Goal: Task Accomplishment & Management: Complete application form

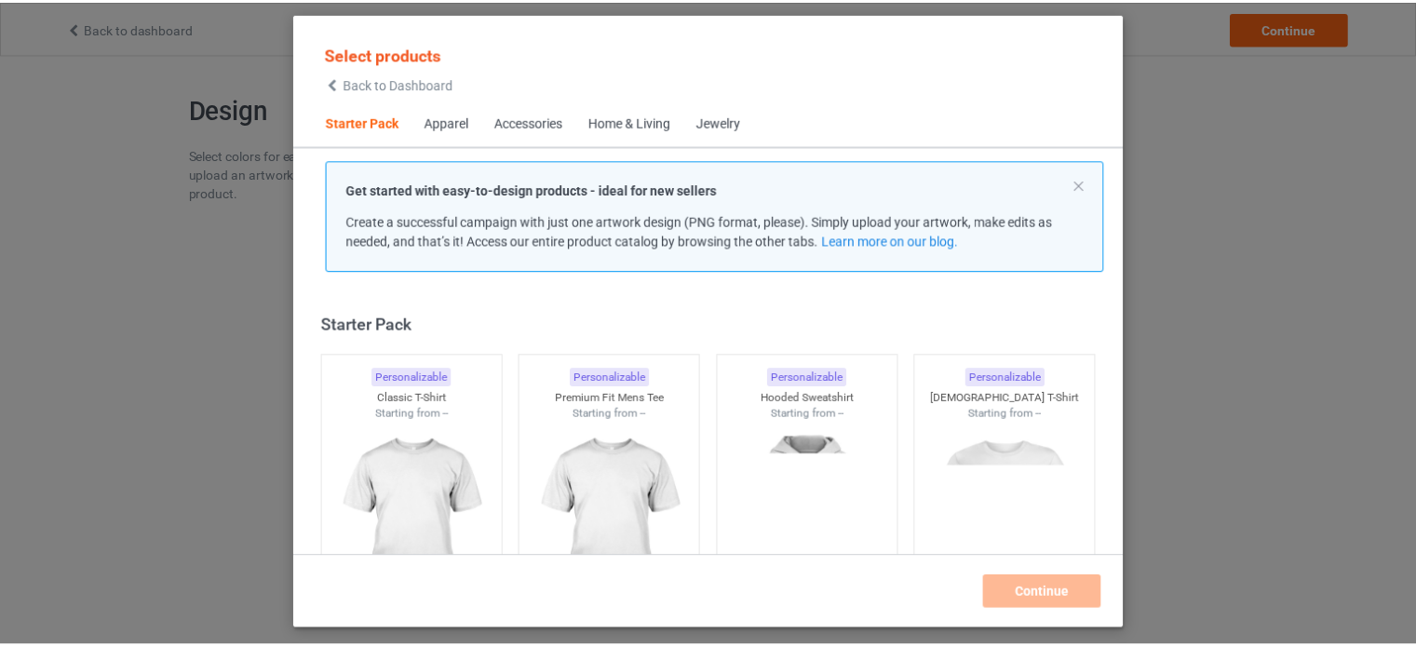
scroll to position [24, 0]
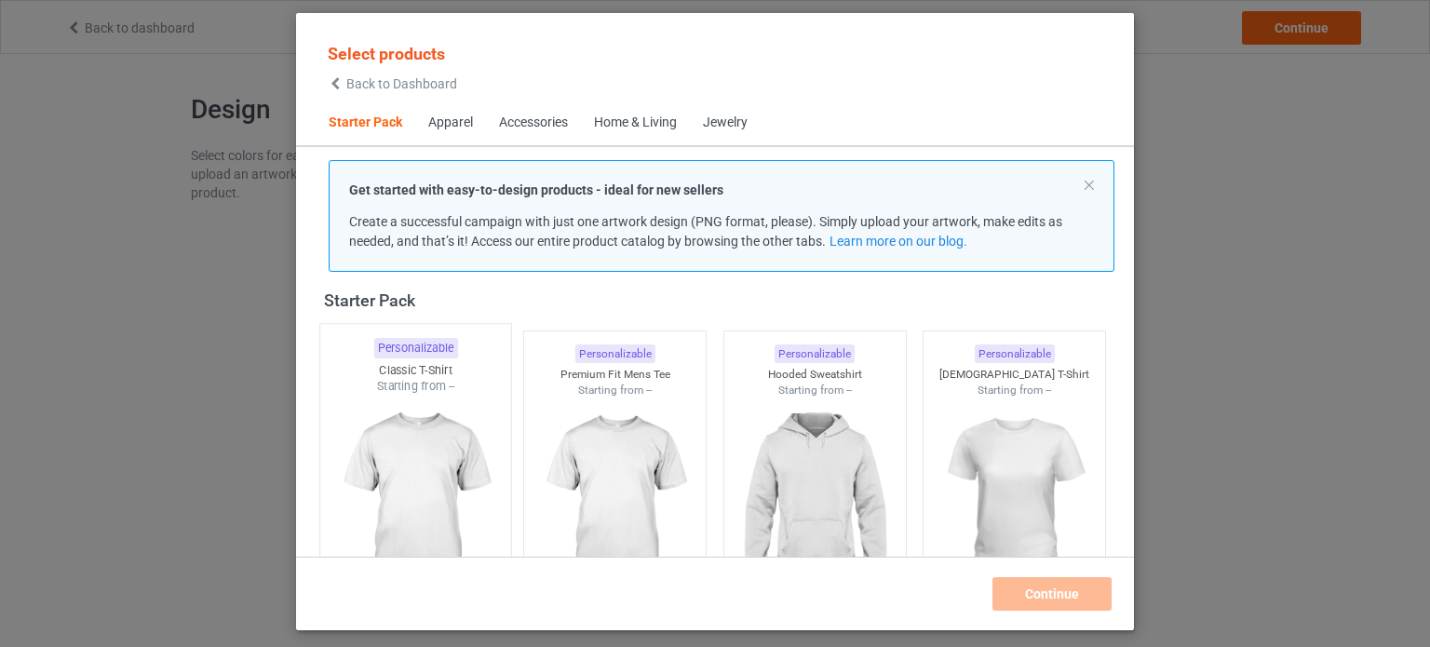
click at [387, 410] on img at bounding box center [415, 504] width 175 height 219
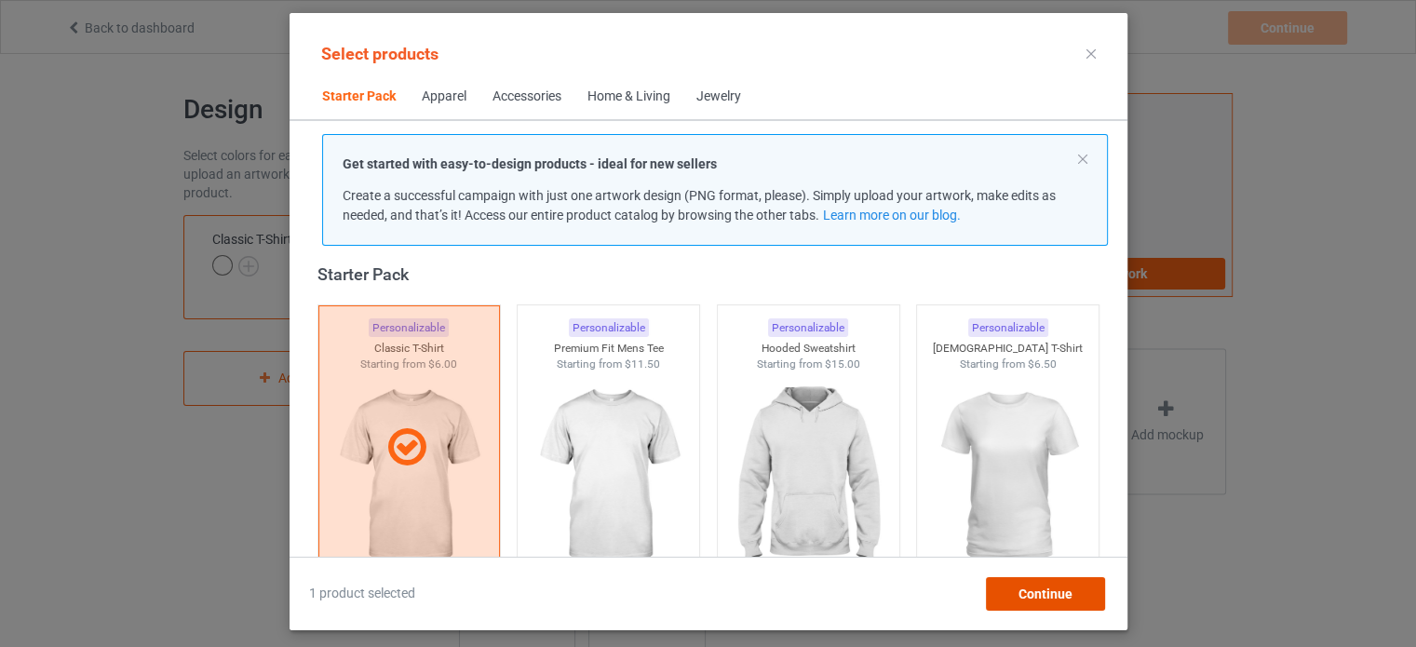
click at [1040, 592] on span "Continue" at bounding box center [1045, 594] width 54 height 15
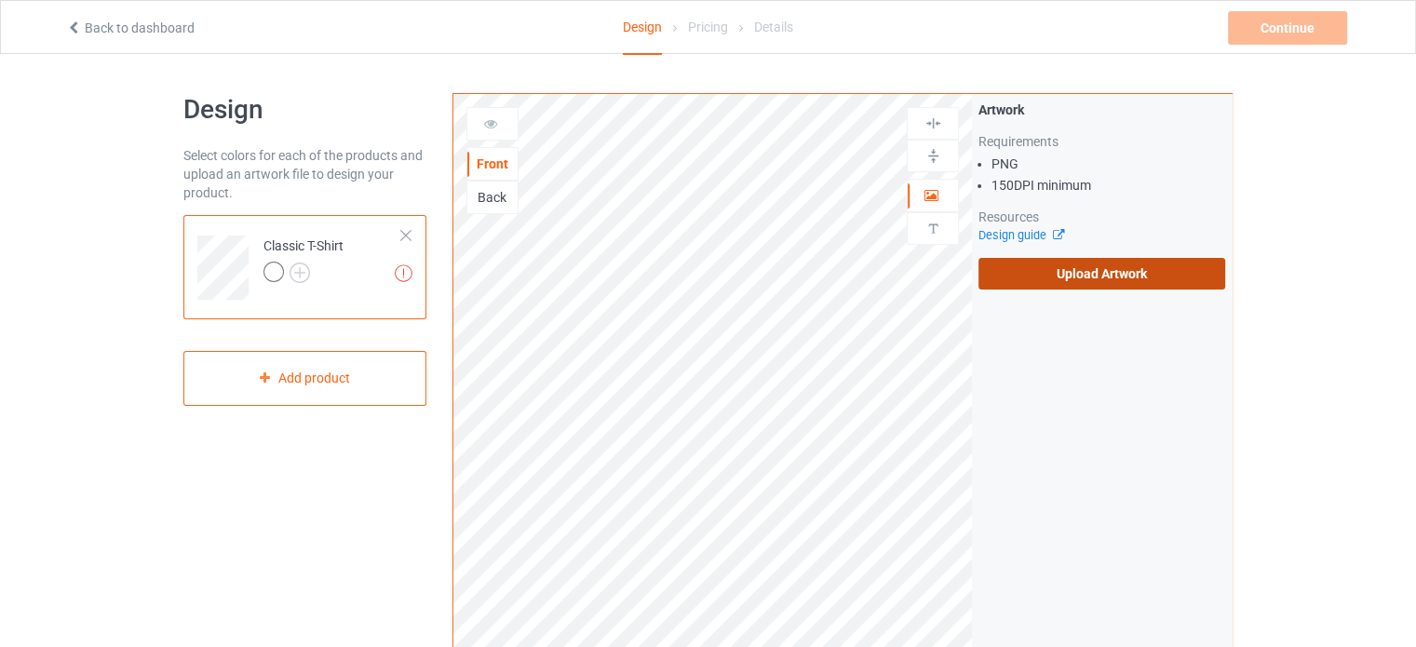
click at [1142, 282] on label "Upload Artwork" at bounding box center [1101, 274] width 247 height 32
click at [0, 0] on input "Upload Artwork" at bounding box center [0, 0] width 0 height 0
click at [1109, 273] on label "Upload Artwork" at bounding box center [1101, 274] width 247 height 32
click at [0, 0] on input "Upload Artwork" at bounding box center [0, 0] width 0 height 0
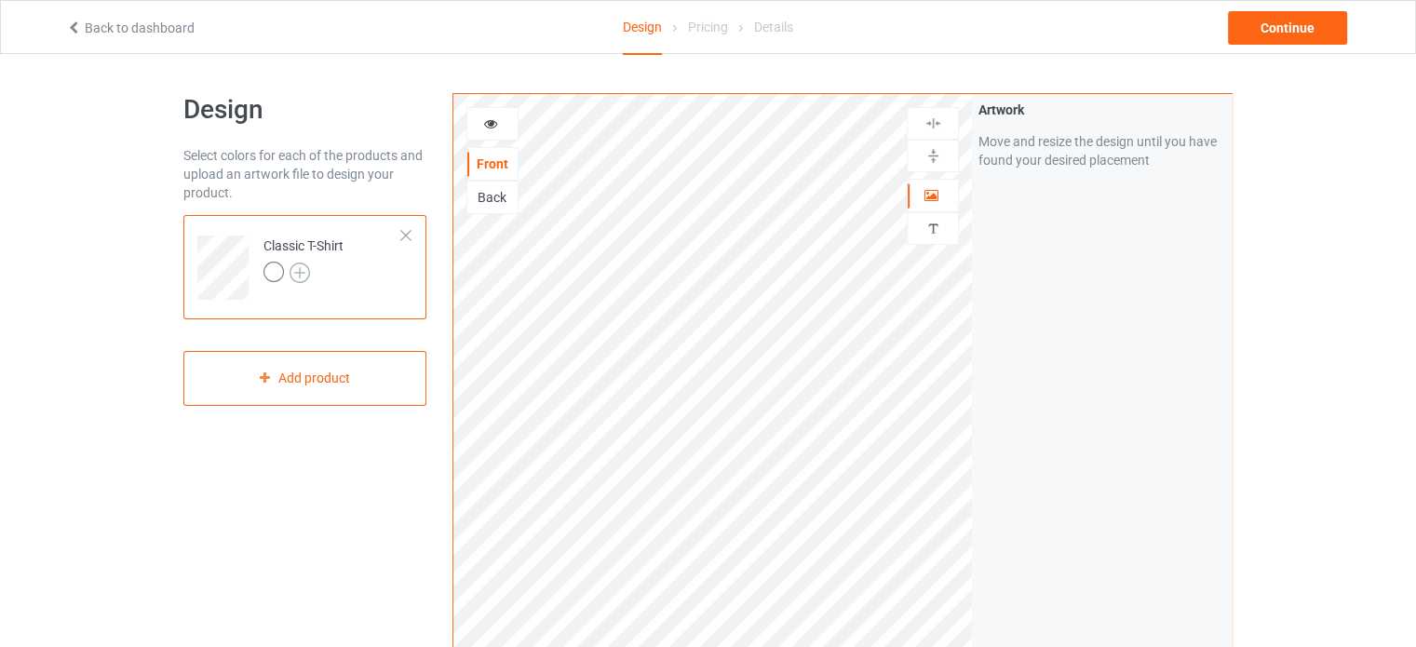
click at [302, 268] on img at bounding box center [300, 273] width 20 height 20
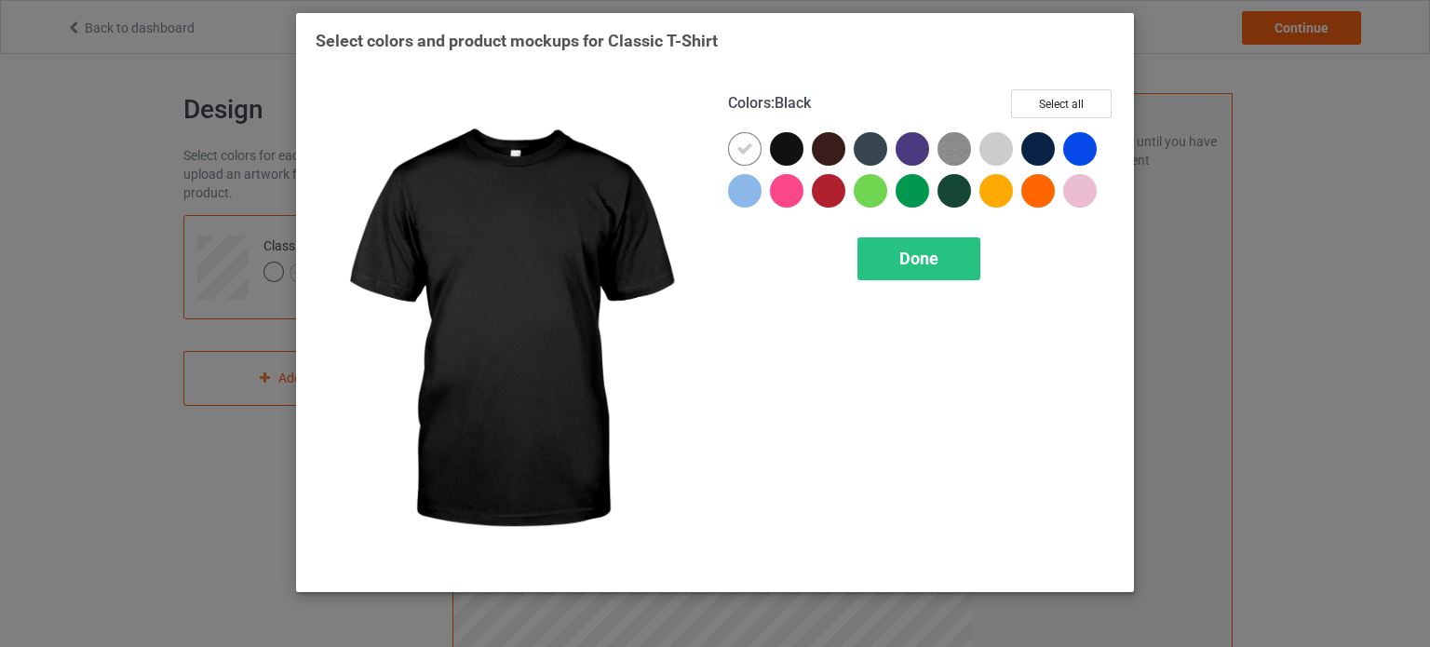
click at [795, 159] on div at bounding box center [787, 149] width 34 height 34
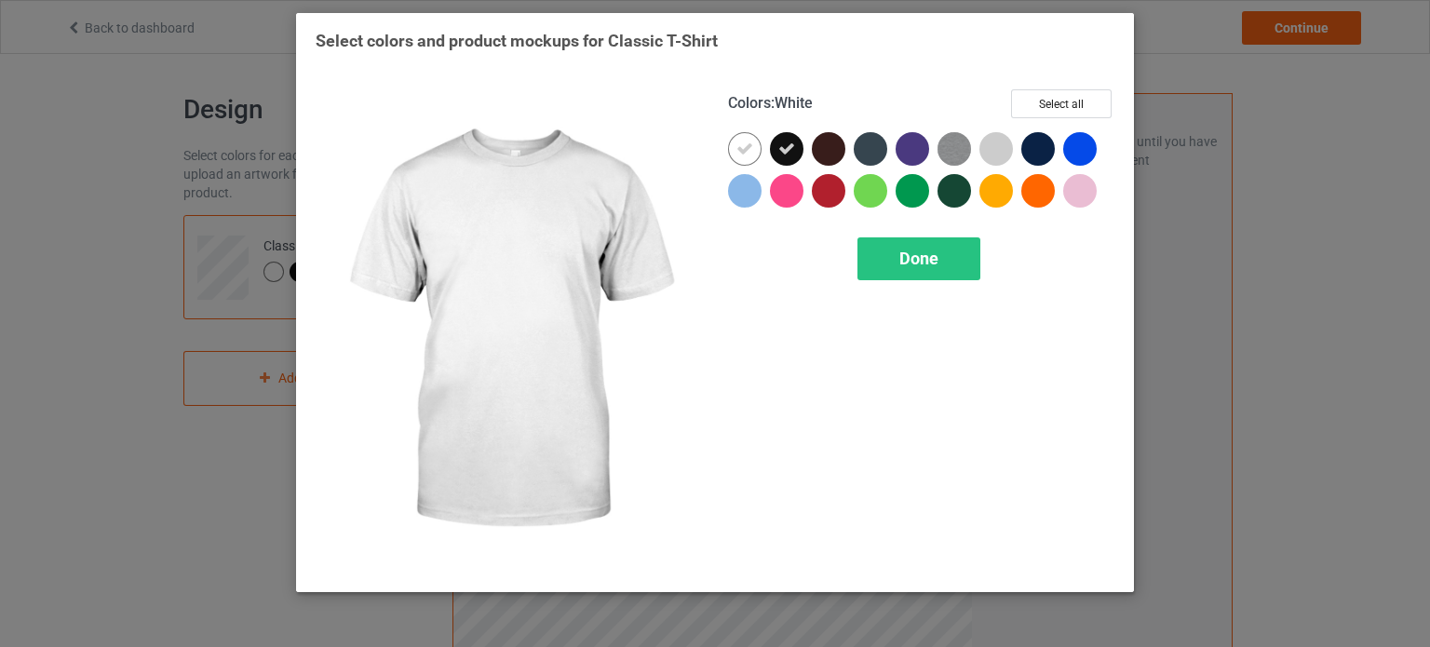
click at [735, 154] on div at bounding box center [745, 149] width 34 height 34
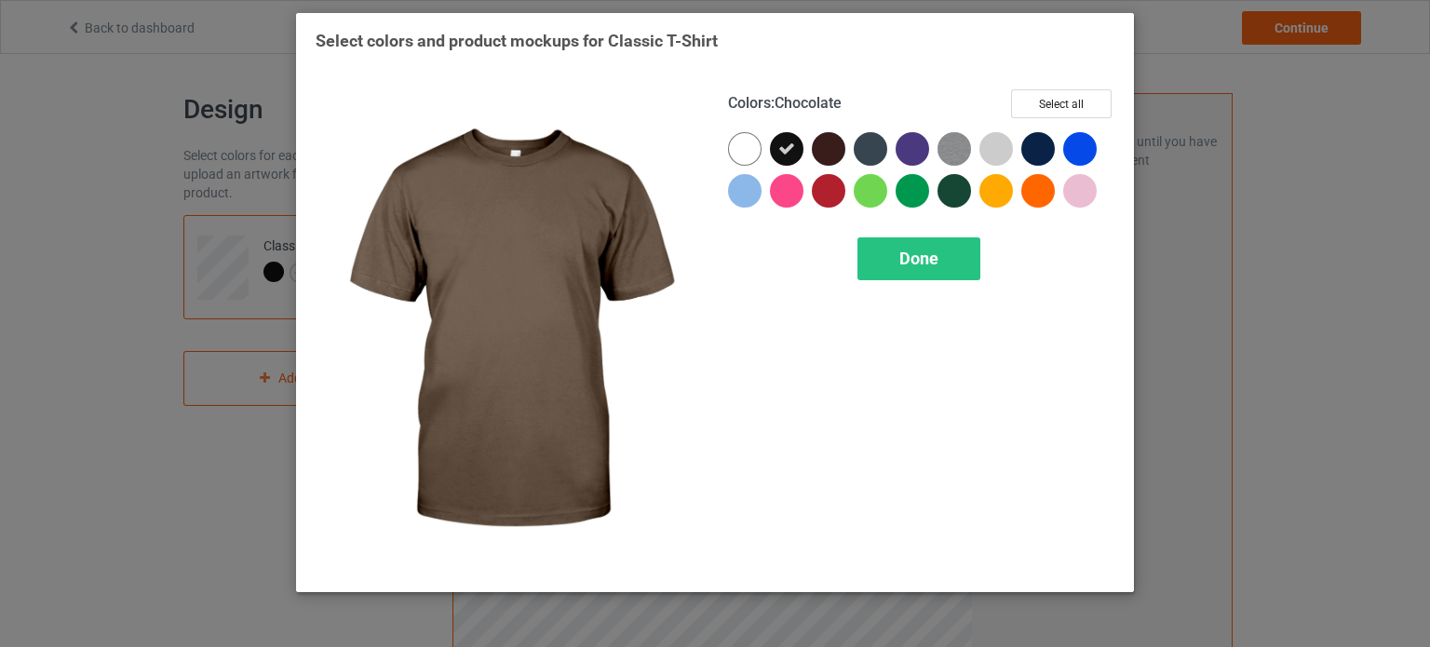
click at [830, 150] on div at bounding box center [829, 149] width 34 height 34
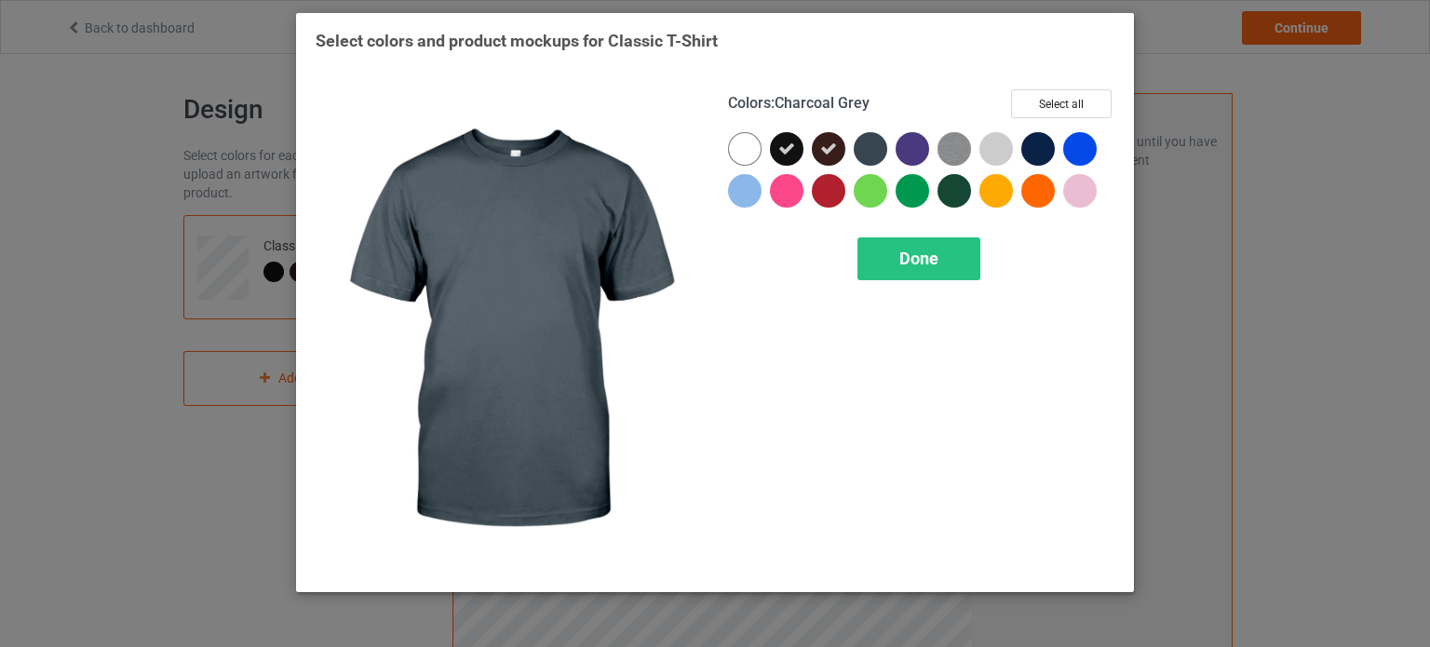
click at [864, 149] on div at bounding box center [871, 149] width 34 height 34
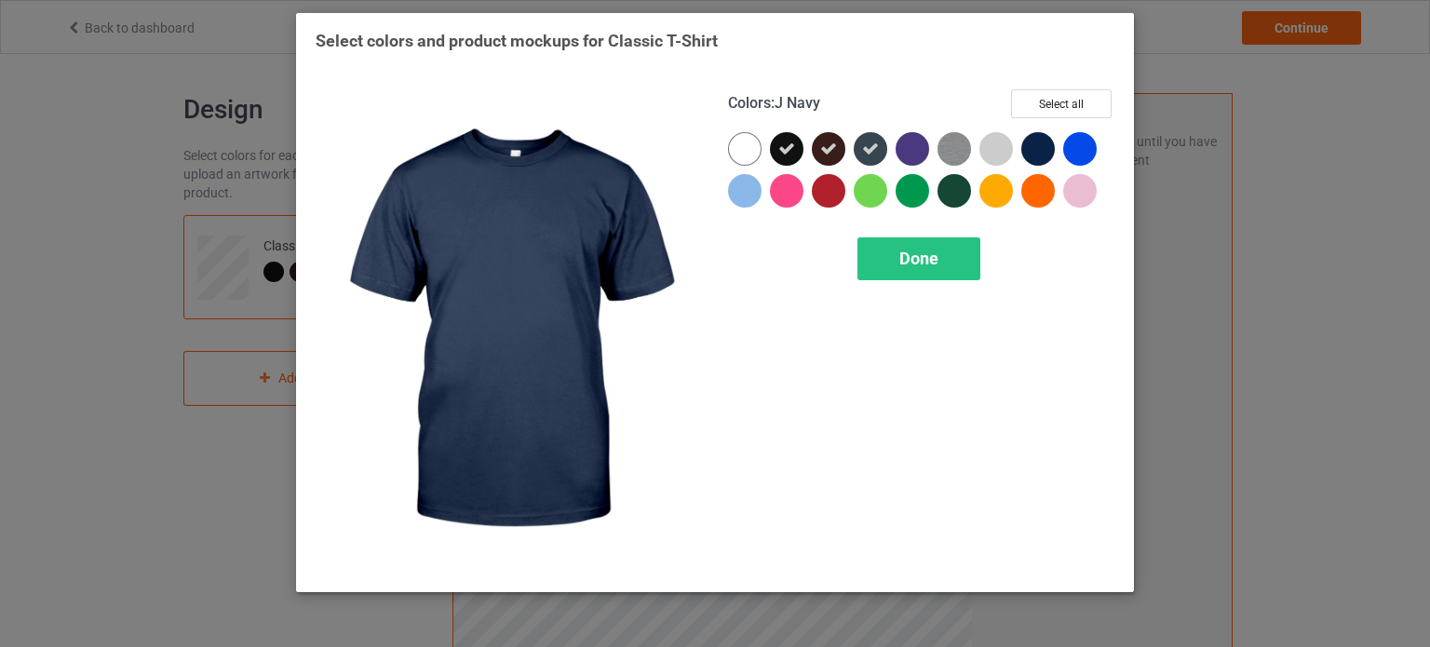
click at [1047, 150] on div at bounding box center [1038, 149] width 34 height 34
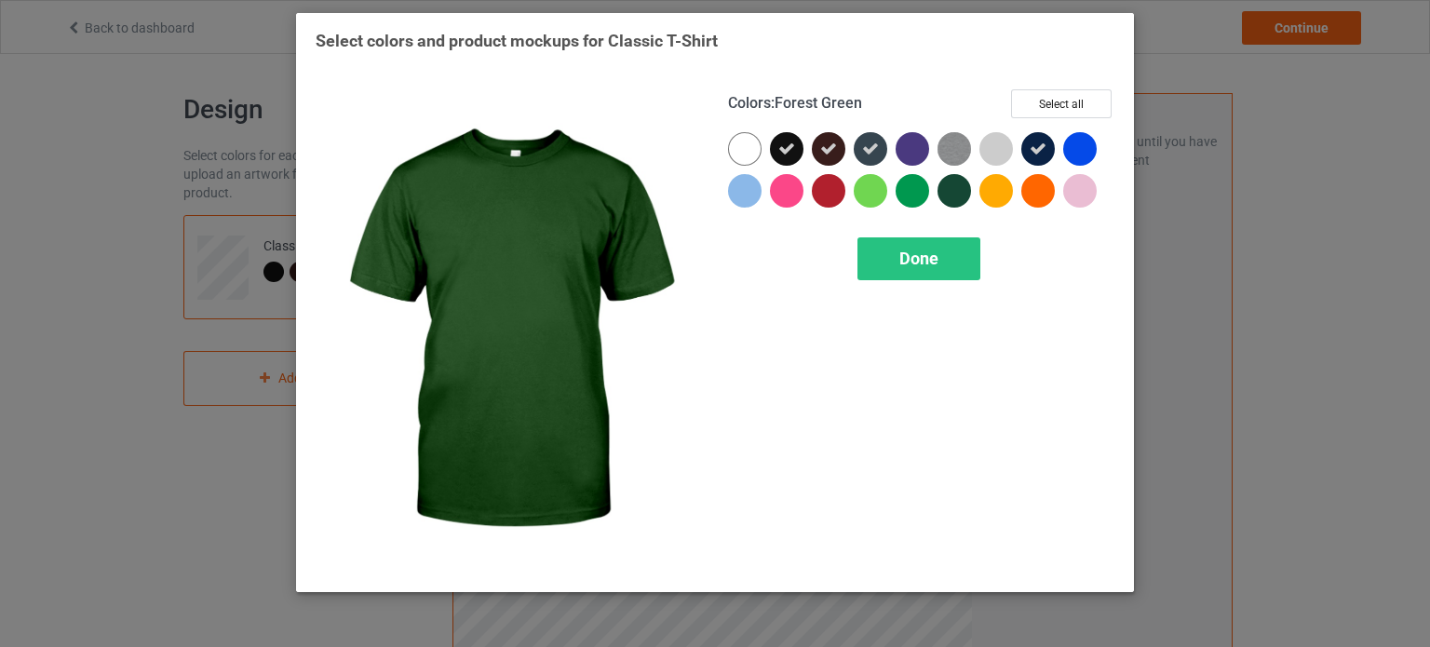
click at [944, 195] on div at bounding box center [954, 191] width 34 height 34
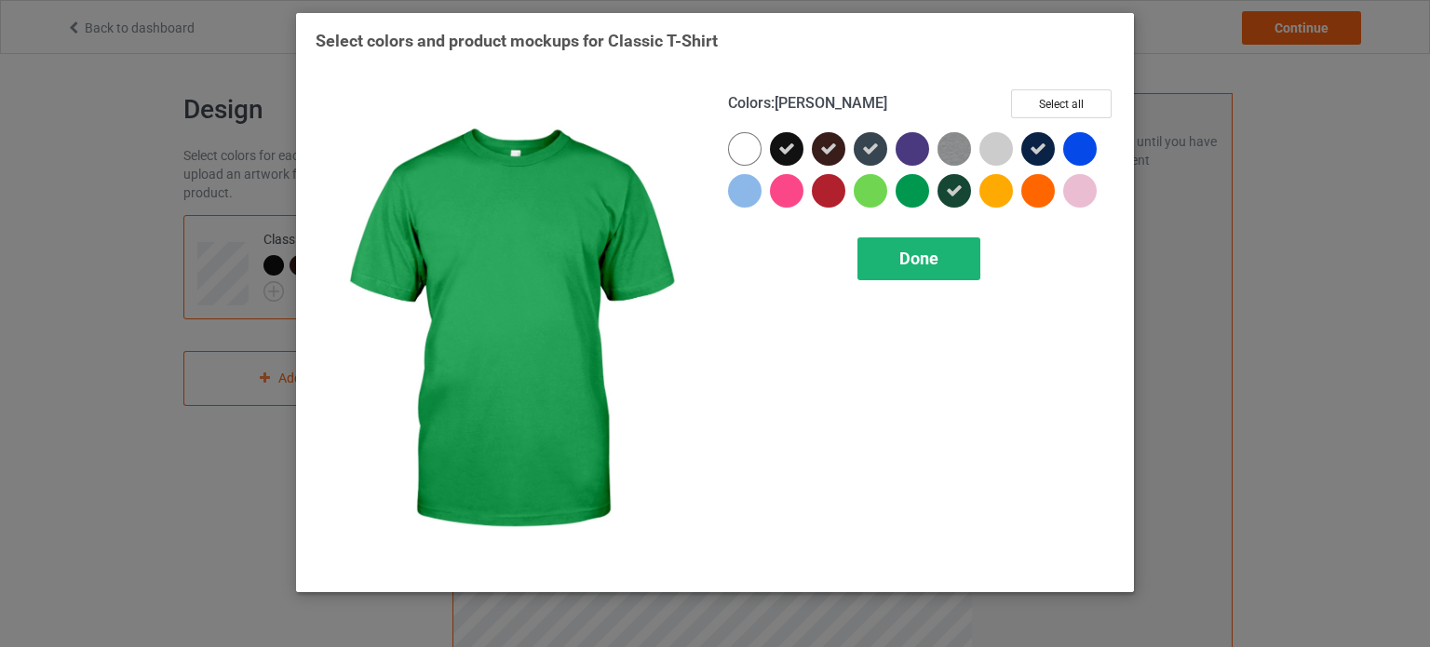
click at [922, 246] on div "Done" at bounding box center [918, 258] width 123 height 43
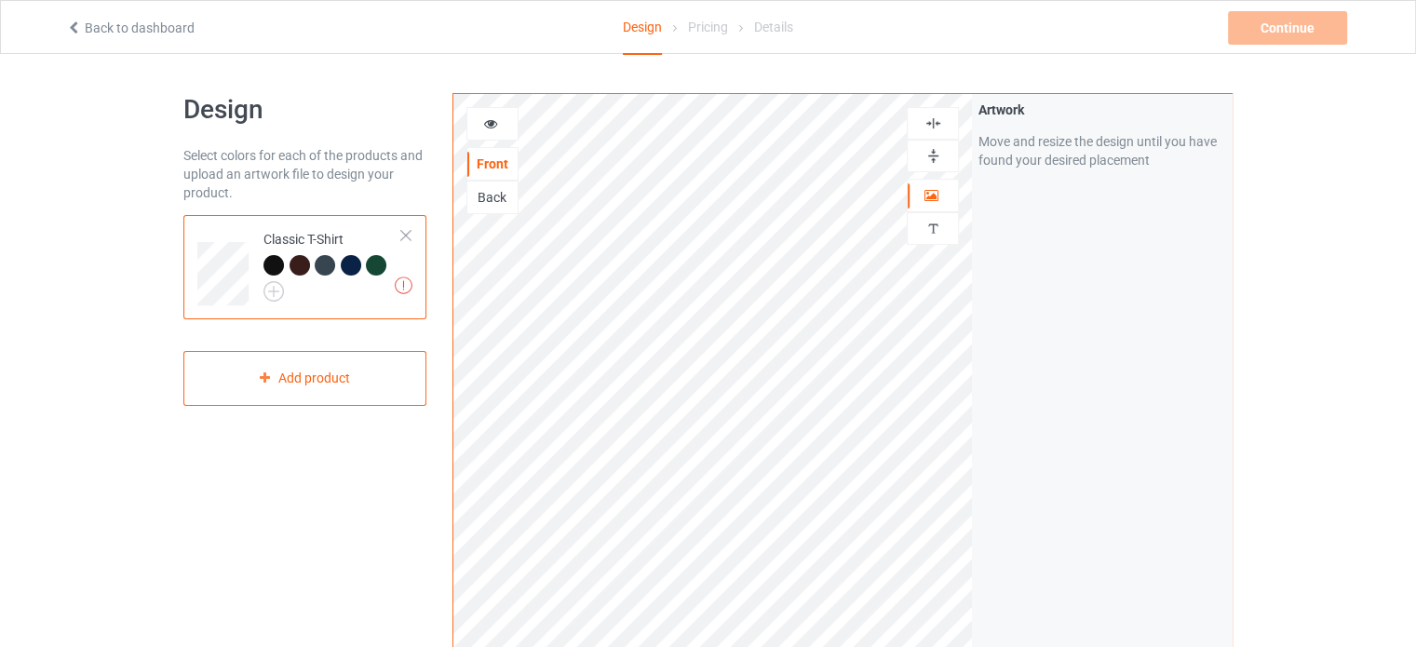
click at [1056, 296] on div "Artwork Move and resize the design until you have found your desired placement" at bounding box center [1102, 448] width 260 height 708
click at [1225, 144] on div "Move and resize the design until you have found your desired placement" at bounding box center [1101, 150] width 247 height 37
click at [1152, 206] on div "Artwork Move and resize the design until you have found your desired placement" at bounding box center [1102, 448] width 260 height 708
click at [398, 287] on img at bounding box center [404, 285] width 18 height 18
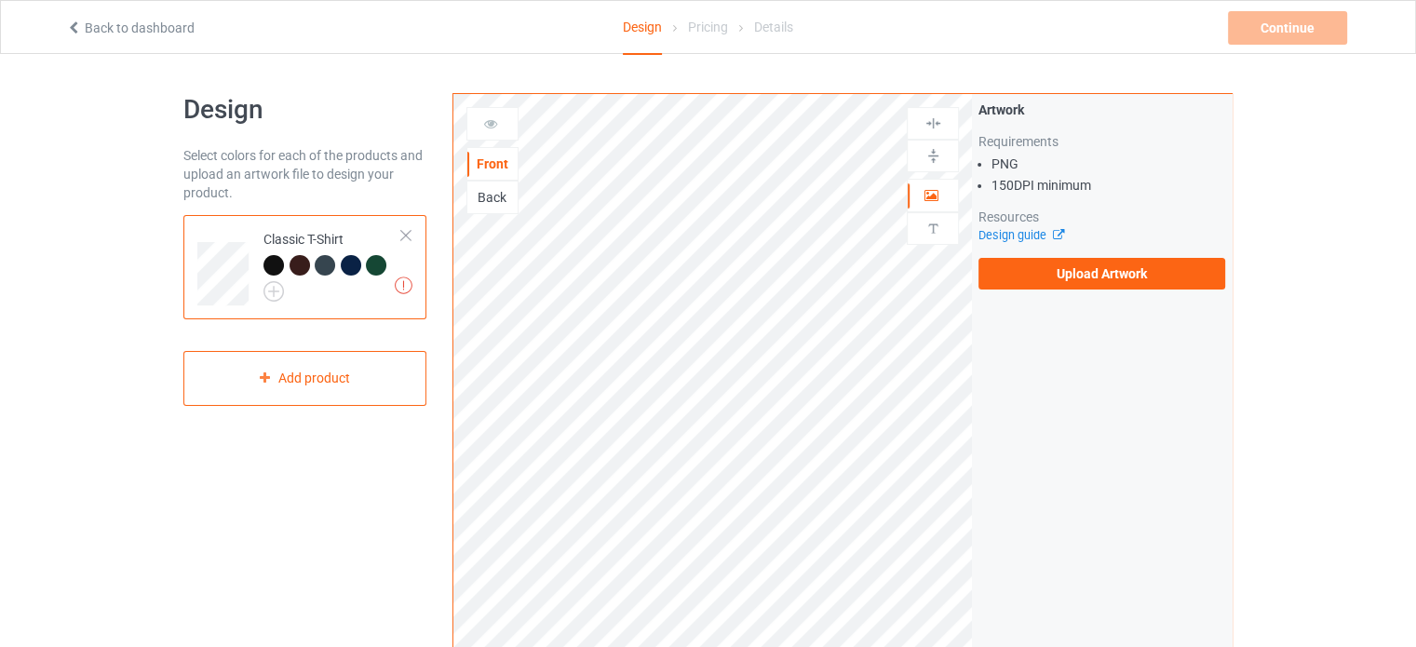
click at [1301, 395] on div "Design Select colors for each of the products and upload an artwork file to des…" at bounding box center [708, 630] width 1416 height 1152
click at [1033, 558] on div "Artwork Requirements PNG 150 DPI minimum Resources Design guide Upload Artwork" at bounding box center [1102, 448] width 260 height 708
click at [1097, 293] on div "Artwork Requirements PNG 150 DPI minimum Resources Design guide Upload Artwork" at bounding box center [1102, 195] width 260 height 202
click at [1138, 278] on label "Upload Artwork" at bounding box center [1101, 274] width 247 height 32
click at [0, 0] on input "Upload Artwork" at bounding box center [0, 0] width 0 height 0
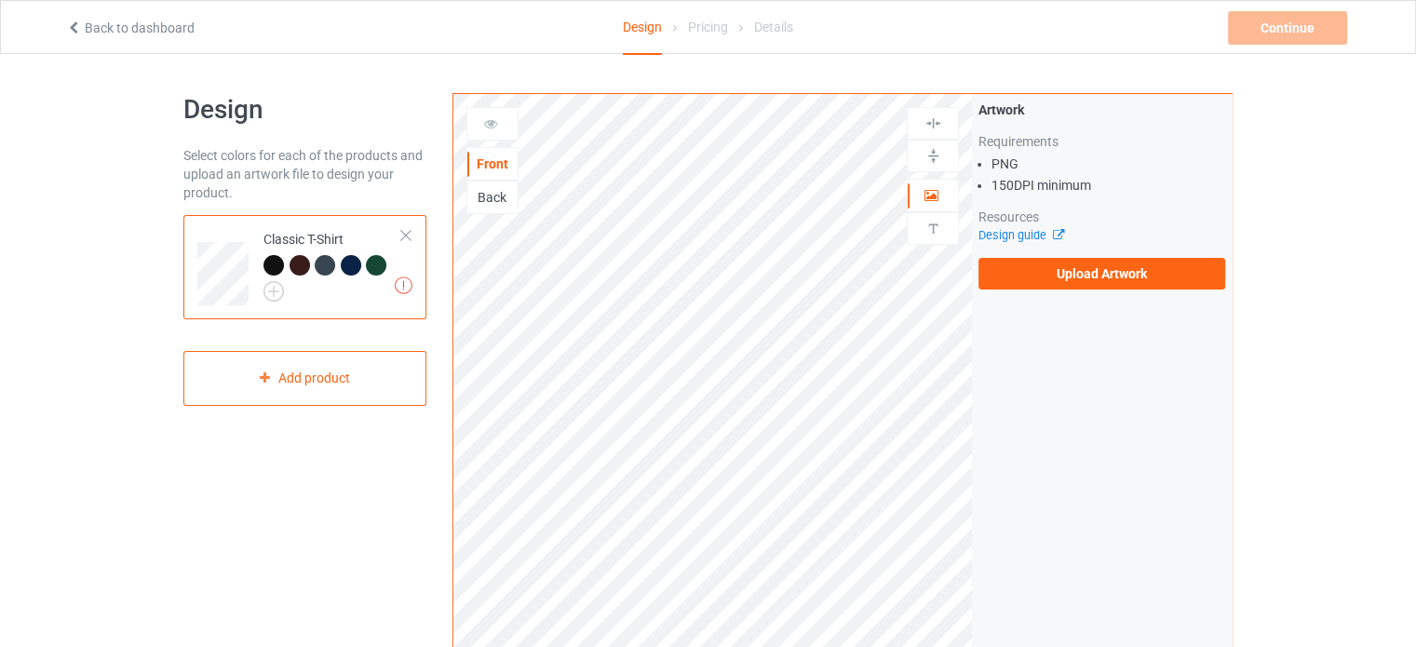
click at [1042, 465] on div "Artwork Requirements PNG 150 DPI minimum Resources Design guide Upload Artwork" at bounding box center [1102, 448] width 260 height 708
click at [1125, 279] on label "Upload Artwork" at bounding box center [1101, 274] width 247 height 32
click at [0, 0] on input "Upload Artwork" at bounding box center [0, 0] width 0 height 0
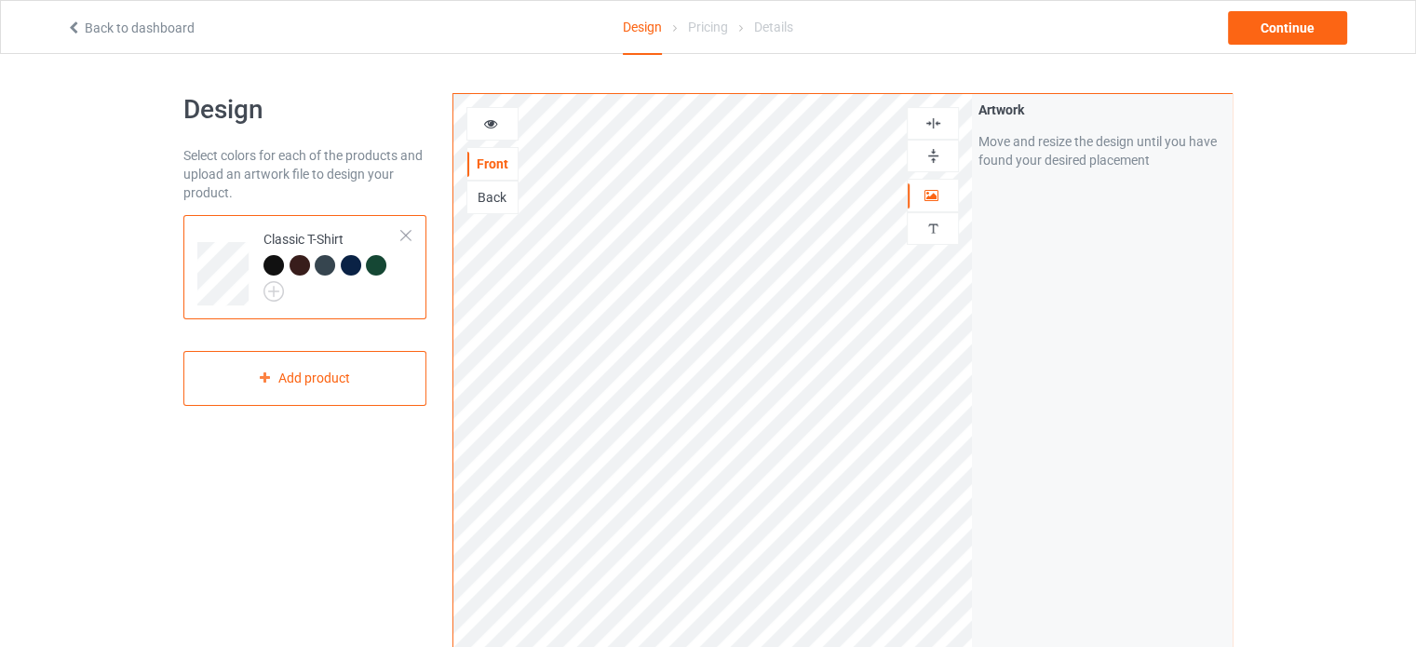
click at [913, 129] on div at bounding box center [933, 124] width 50 height 18
click at [924, 129] on img at bounding box center [933, 124] width 18 height 18
click at [931, 158] on img at bounding box center [933, 156] width 18 height 18
click at [1317, 32] on div "Continue" at bounding box center [1287, 28] width 119 height 34
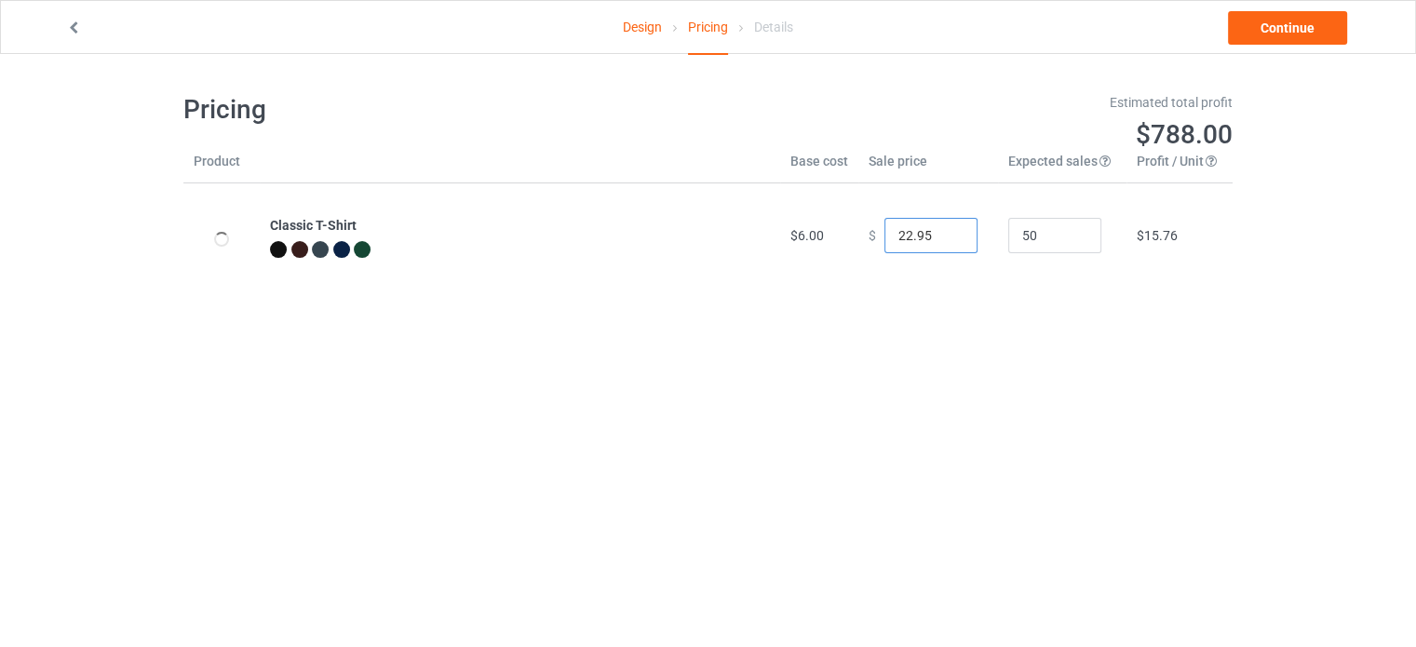
click at [902, 239] on input "22.95" at bounding box center [930, 235] width 93 height 35
click at [924, 237] on input "24.95" at bounding box center [930, 235] width 93 height 35
type input "24.89"
click at [1144, 390] on body "Design Pricing Details Continue Pricing Estimated total profit $878.50 Product …" at bounding box center [708, 377] width 1416 height 647
click at [1163, 226] on td "$17.57" at bounding box center [1179, 235] width 106 height 104
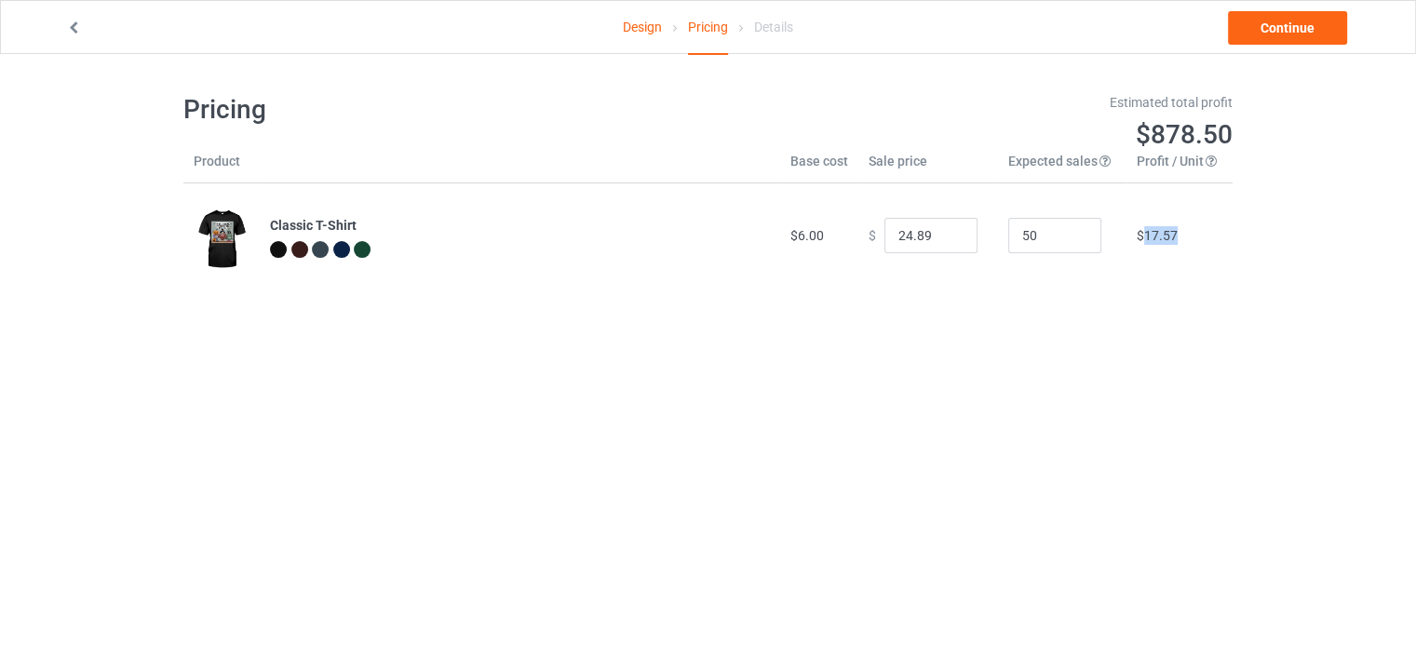
drag, startPoint x: 1163, startPoint y: 226, endPoint x: 1152, endPoint y: 242, distance: 19.4
click at [1152, 242] on td "$17.57" at bounding box center [1179, 235] width 106 height 104
click at [1152, 242] on span "$17.57" at bounding box center [1157, 235] width 41 height 15
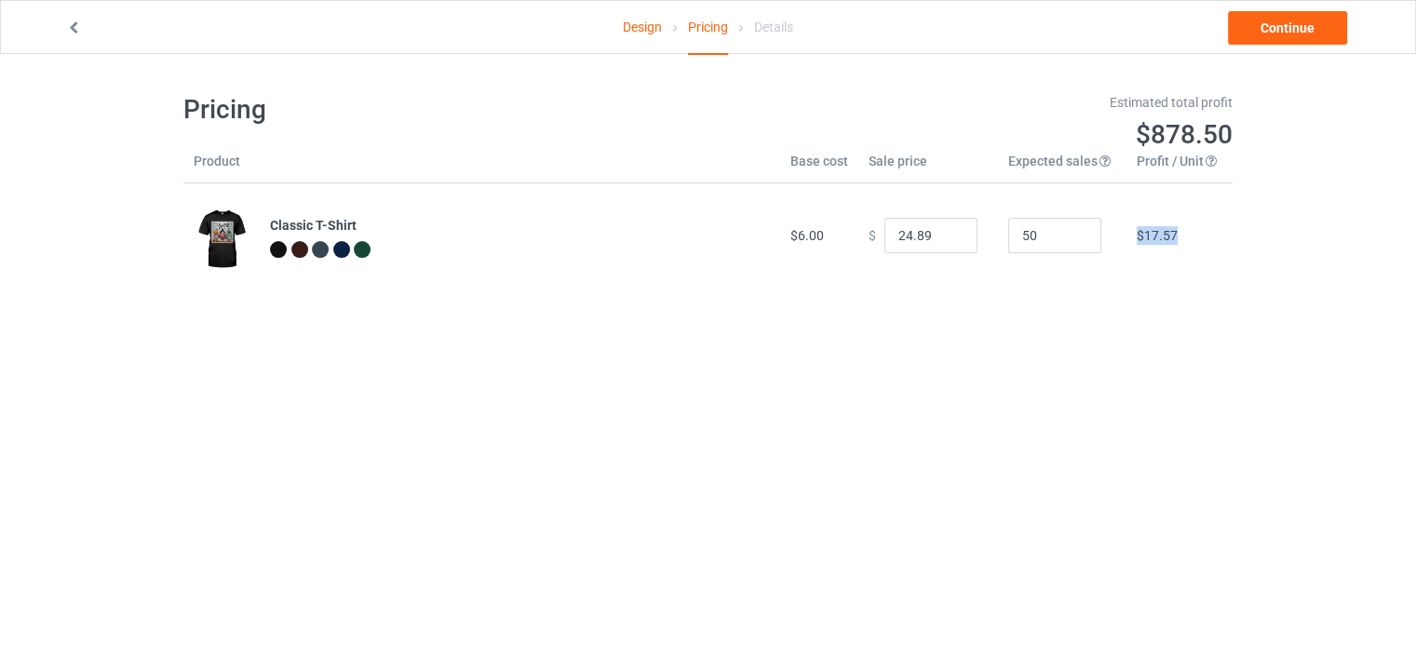
click at [1152, 242] on span "$17.57" at bounding box center [1157, 235] width 41 height 15
click at [1044, 248] on input "50" at bounding box center [1054, 235] width 93 height 35
type input "5"
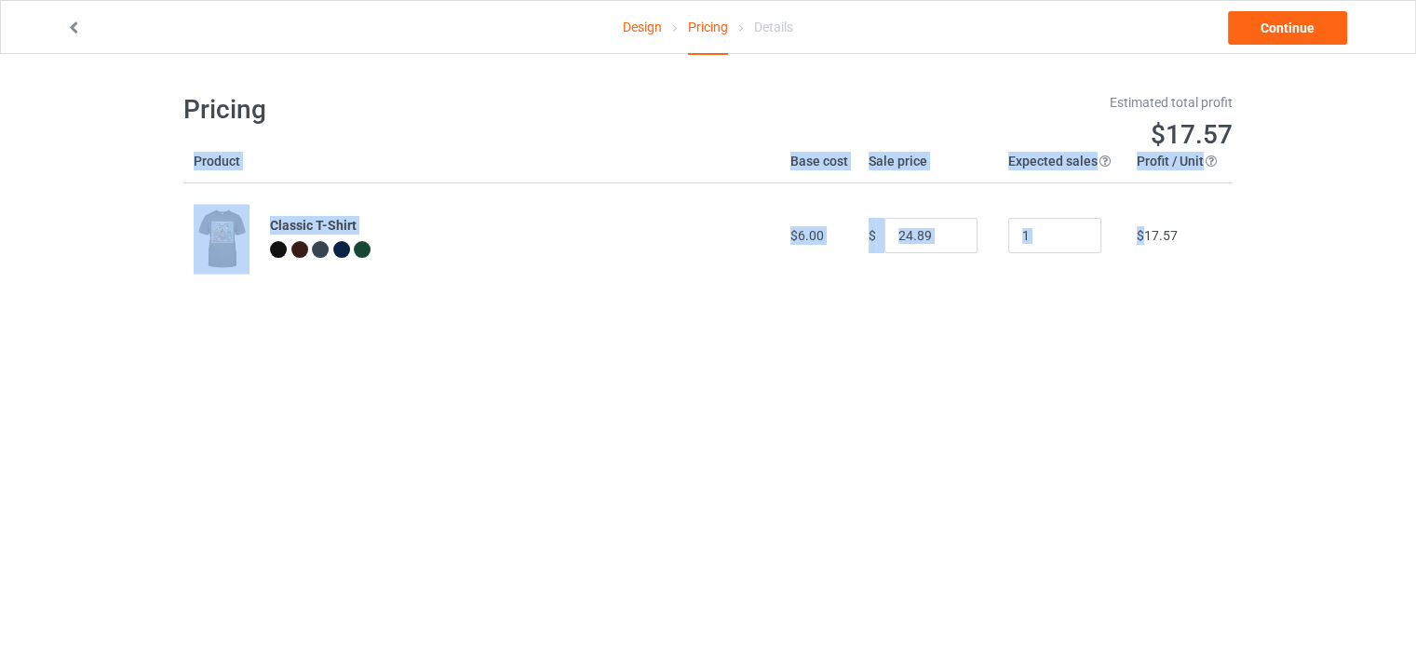
drag, startPoint x: 1127, startPoint y: 295, endPoint x: 1138, endPoint y: 243, distance: 53.1
click at [1138, 243] on div "Pricing Estimated total profit $17.57 Product Base cost Sale price Expected sal…" at bounding box center [707, 190] width 1049 height 273
click at [1138, 243] on span "$17.57" at bounding box center [1157, 235] width 41 height 15
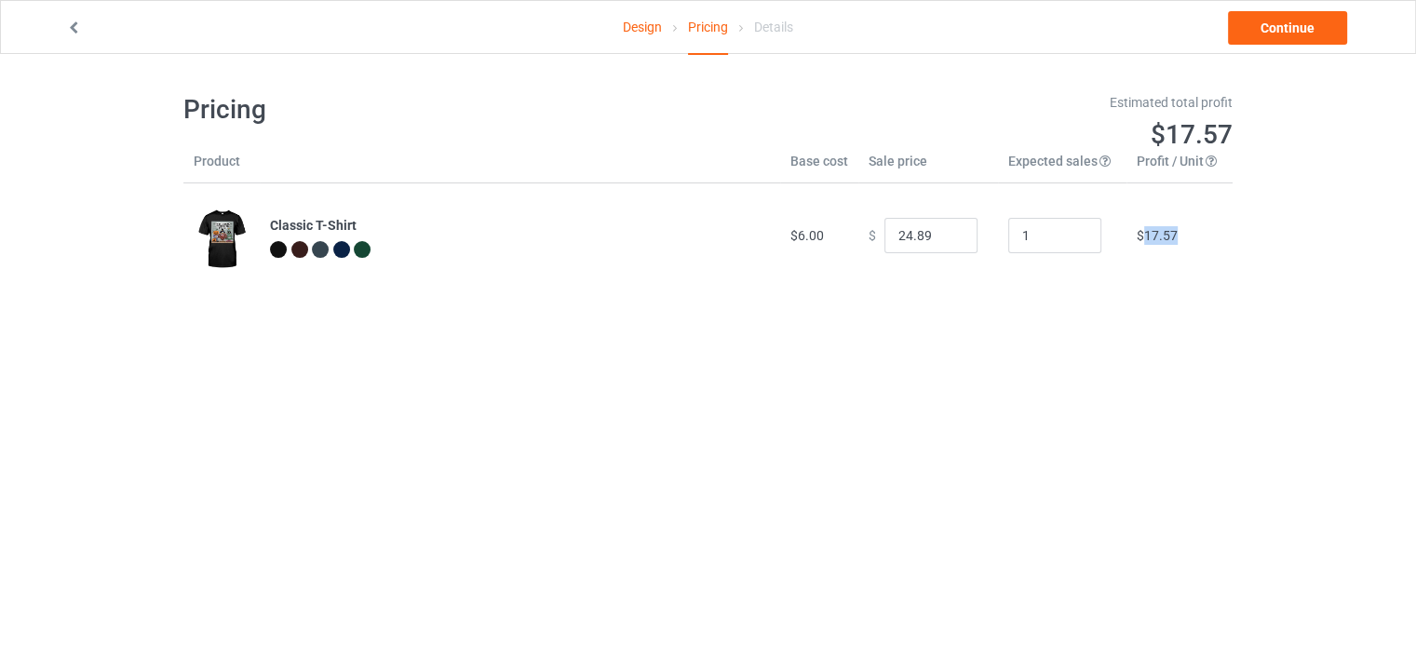
click at [1138, 243] on span "$17.57" at bounding box center [1157, 235] width 41 height 15
click at [1042, 238] on input "1" at bounding box center [1054, 235] width 93 height 35
click at [1226, 342] on body "Design Pricing Details Continue Pricing Estimated total profit $175.70 Product …" at bounding box center [708, 377] width 1416 height 647
click at [1049, 229] on input "10" at bounding box center [1054, 235] width 93 height 35
type input "100"
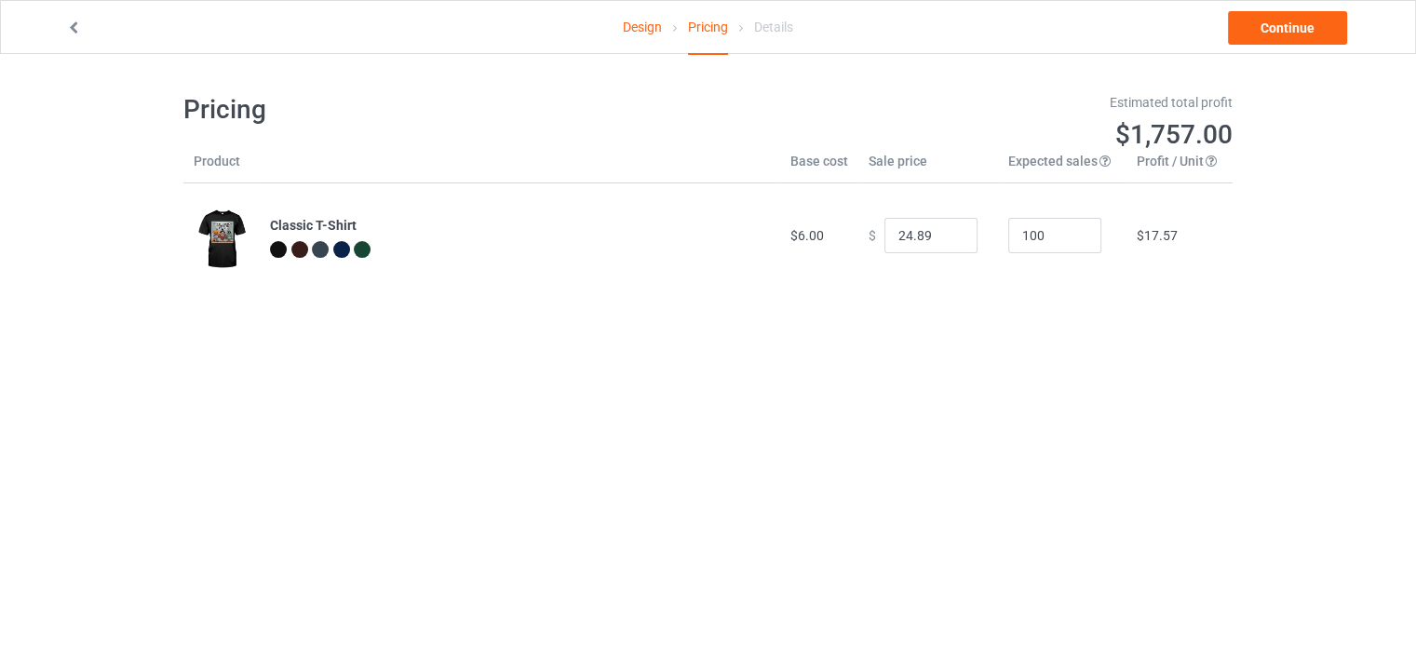
click at [1221, 416] on body "Design Pricing Details Continue Pricing Estimated total profit $1,757.00 Produc…" at bounding box center [708, 377] width 1416 height 647
click at [905, 235] on input "24.89" at bounding box center [930, 235] width 93 height 35
click at [898, 241] on input "24.89" at bounding box center [930, 235] width 93 height 35
click at [953, 407] on body "Design Pricing Details Continue Pricing Estimated total profit $1,850.00 Produc…" at bounding box center [708, 377] width 1416 height 647
click at [920, 239] on input "25.89" at bounding box center [930, 235] width 93 height 35
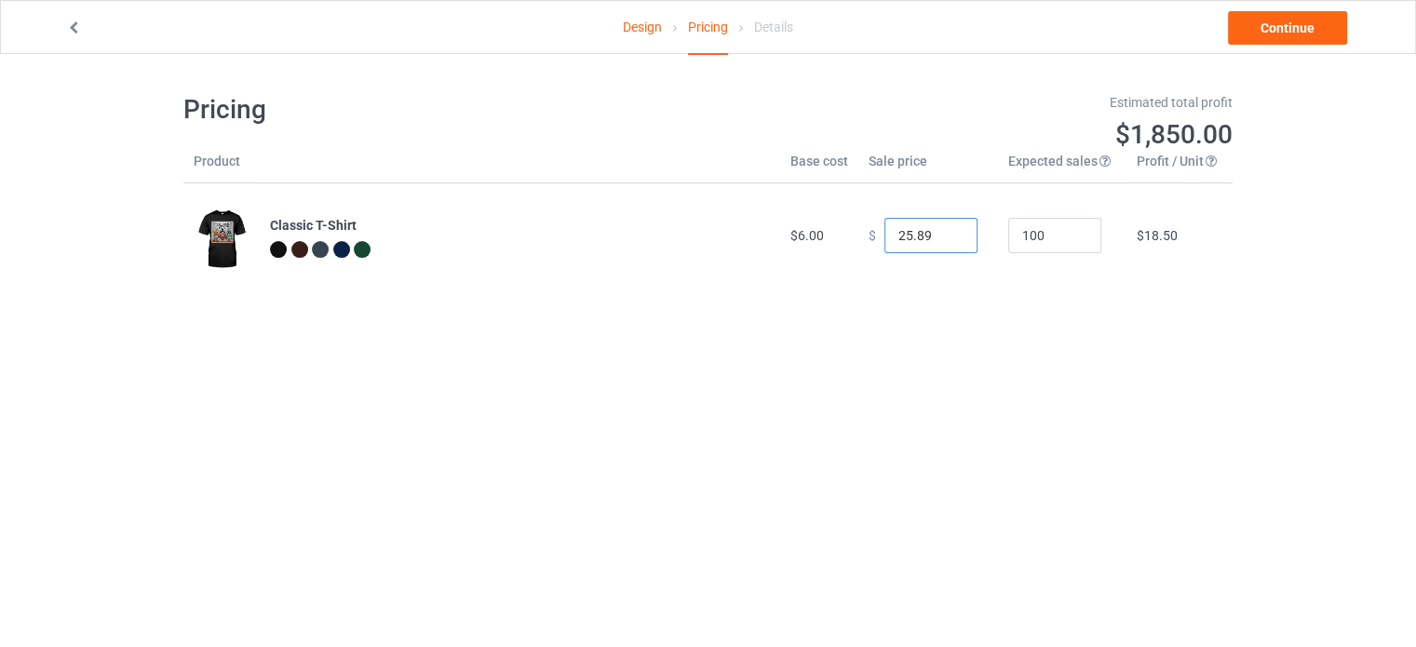
click at [901, 236] on input "25.89" at bounding box center [930, 235] width 93 height 35
type input "24.89"
click at [951, 349] on body "Design Pricing Details Continue Pricing Estimated total profit $1,757.00 Produc…" at bounding box center [708, 377] width 1416 height 647
click at [1014, 347] on body "Design Pricing Details Continue Pricing Estimated total profit $1,757.00 Produc…" at bounding box center [708, 377] width 1416 height 647
click at [1053, 230] on input "100" at bounding box center [1054, 235] width 93 height 35
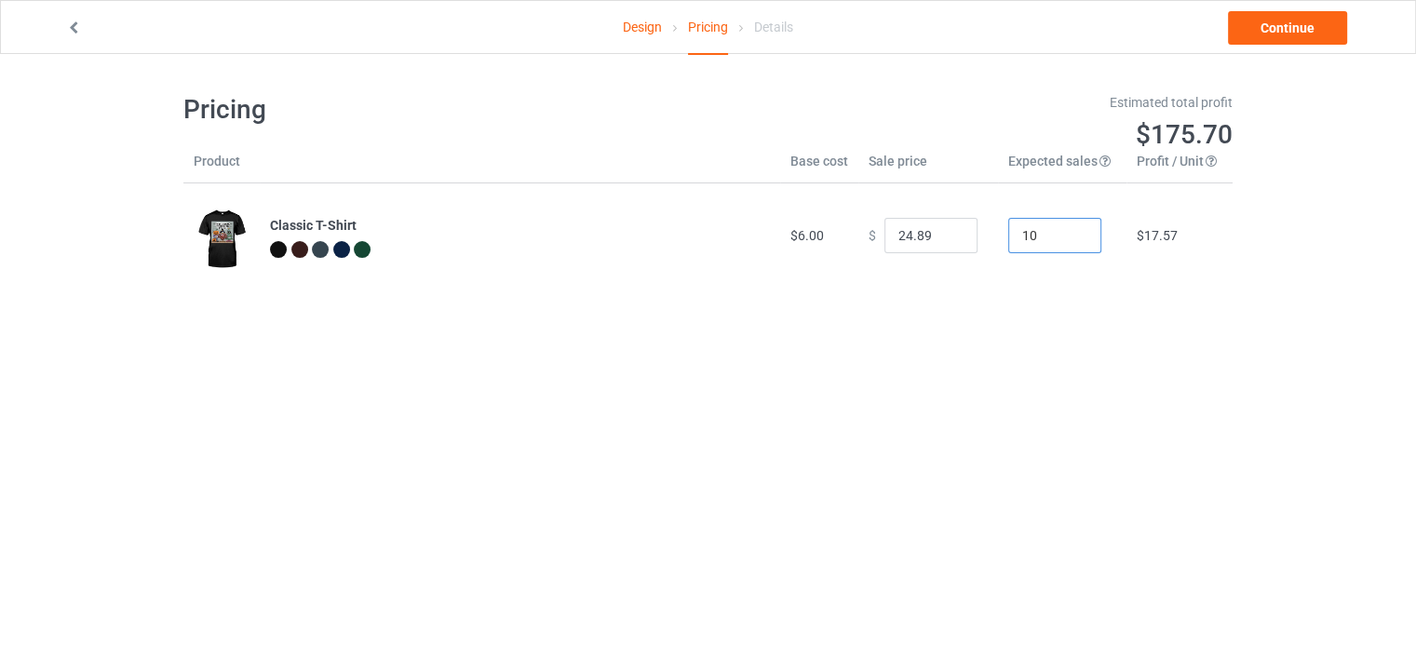
type input "10"
click at [1056, 369] on body "Design Pricing Details Continue Pricing Estimated total profit $175.70 Product …" at bounding box center [708, 377] width 1416 height 647
click at [1043, 242] on input "10" at bounding box center [1054, 235] width 93 height 35
click at [1043, 236] on input "10" at bounding box center [1054, 235] width 93 height 35
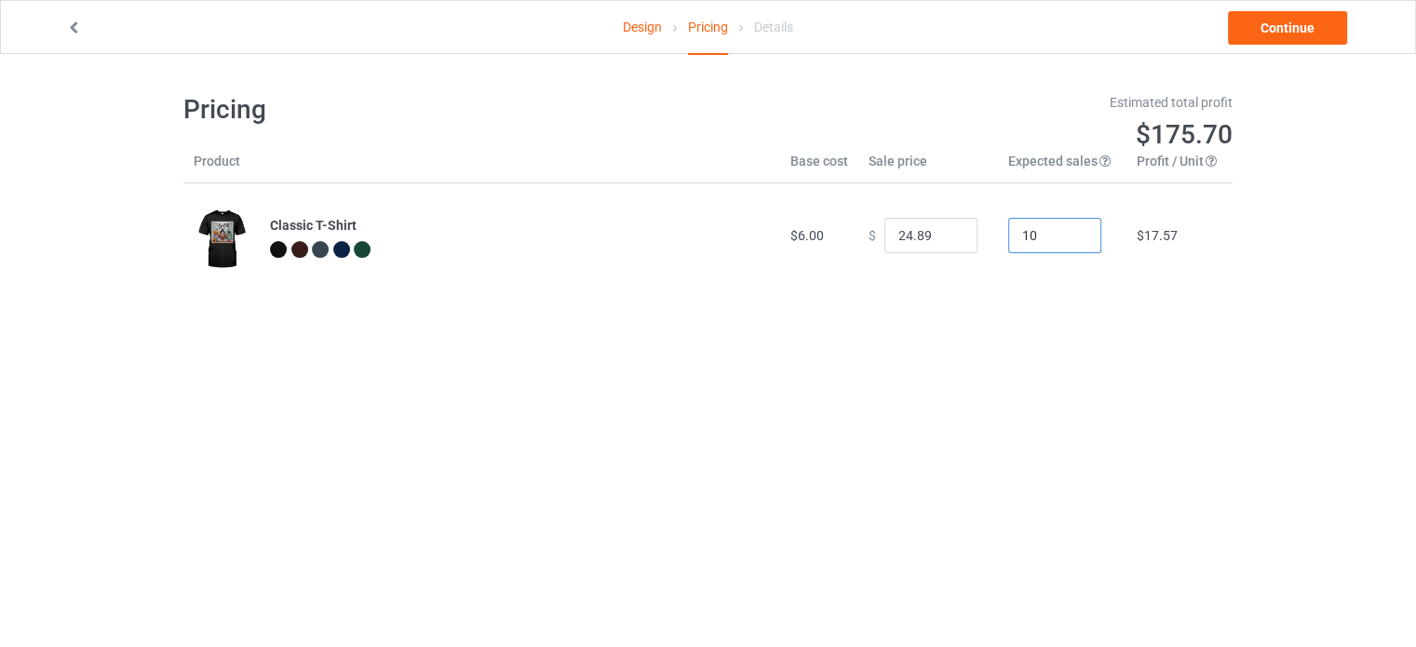
click at [1034, 237] on input "10" at bounding box center [1054, 235] width 93 height 35
